Goal: Transaction & Acquisition: Purchase product/service

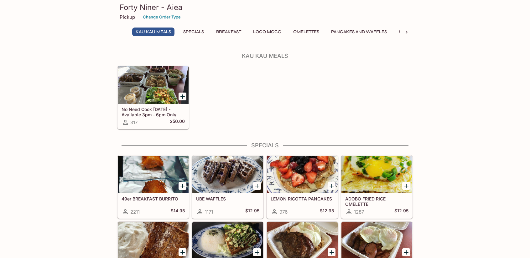
scroll to position [31, 0]
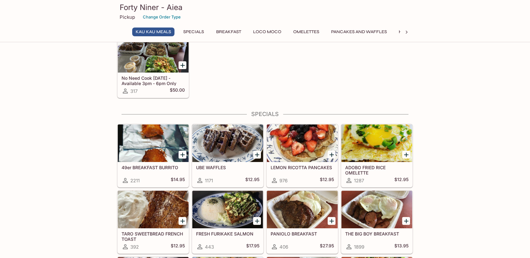
click at [150, 85] on h5 "No Need Cook [DATE] - Available 3pm - 6pm Only" at bounding box center [152, 80] width 63 height 10
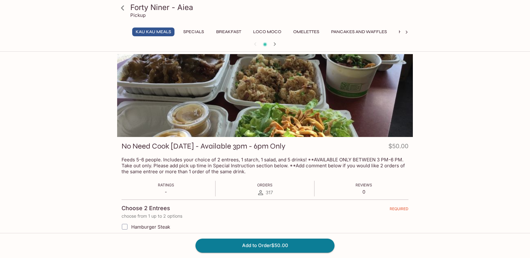
click at [125, 9] on icon at bounding box center [122, 8] width 11 height 11
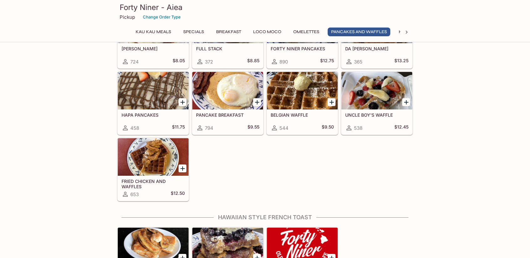
scroll to position [782, 0]
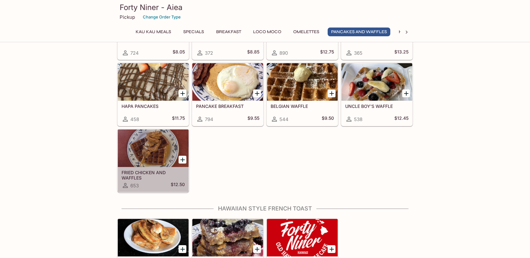
click at [151, 139] on div at bounding box center [153, 149] width 71 height 38
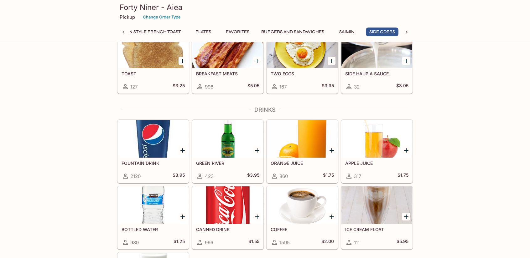
scroll to position [1885, 0]
